Goal: Register for event/course

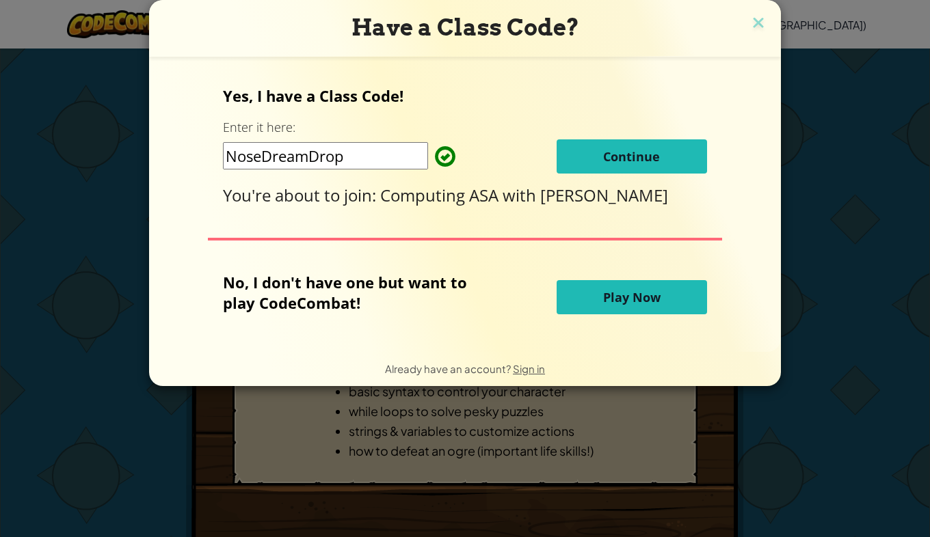
click at [350, 165] on input "NoseDreamDrop" at bounding box center [325, 155] width 205 height 27
click at [604, 152] on span "Continue" at bounding box center [631, 156] width 57 height 16
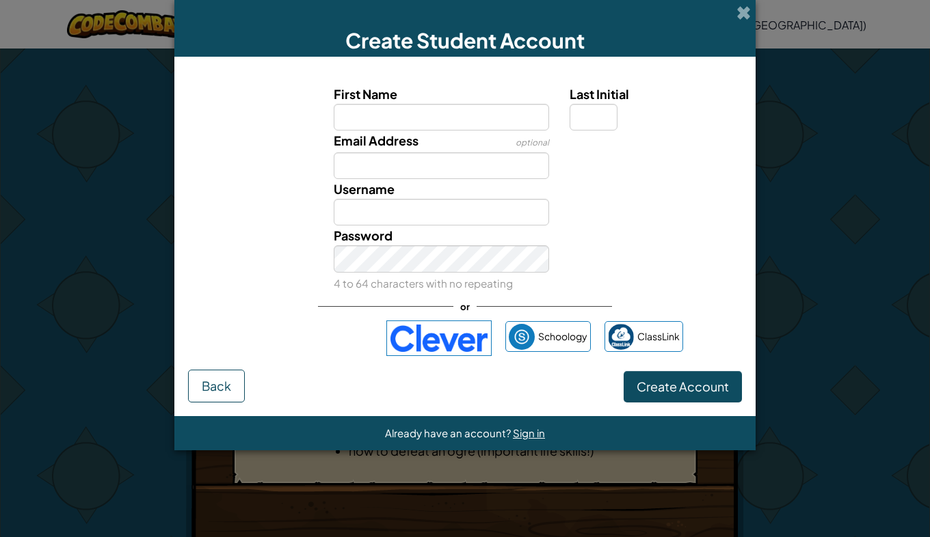
click at [205, 364] on div "First Name Last Initial Email Address optional Username Password 4 to 64 charac…" at bounding box center [465, 219] width 554 height 299
click at [208, 381] on span "Back" at bounding box center [216, 386] width 29 height 16
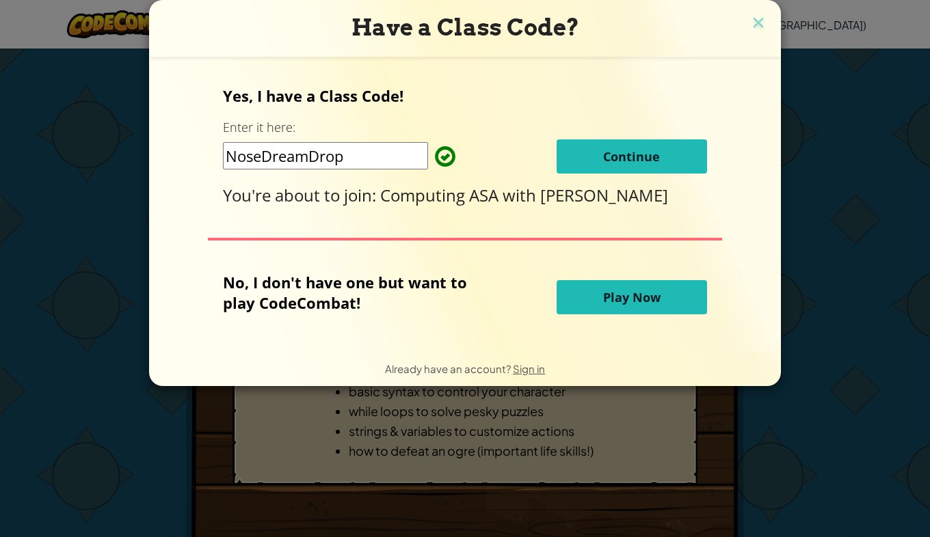
click at [667, 299] on button "Play Now" at bounding box center [632, 297] width 150 height 34
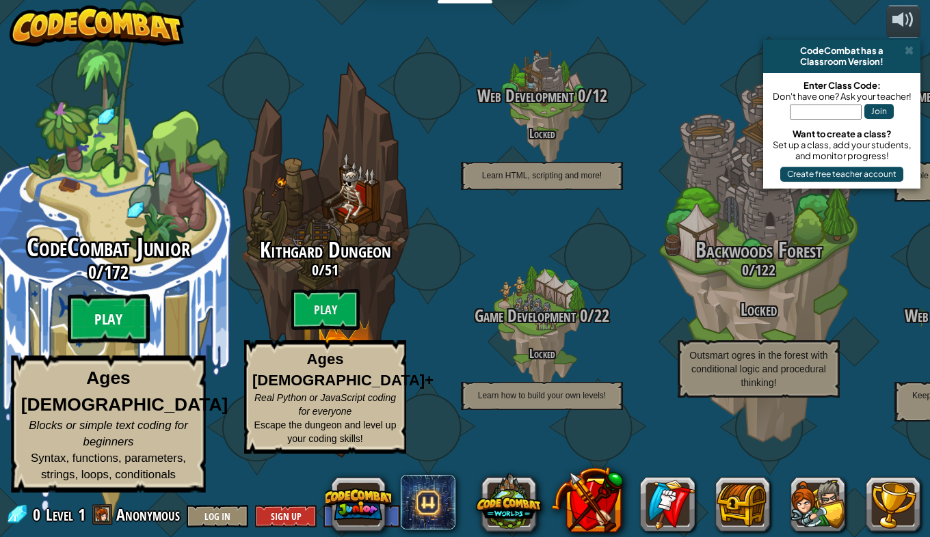
click at [98, 344] on btn "Play" at bounding box center [109, 319] width 82 height 49
